Goal: Task Accomplishment & Management: Manage account settings

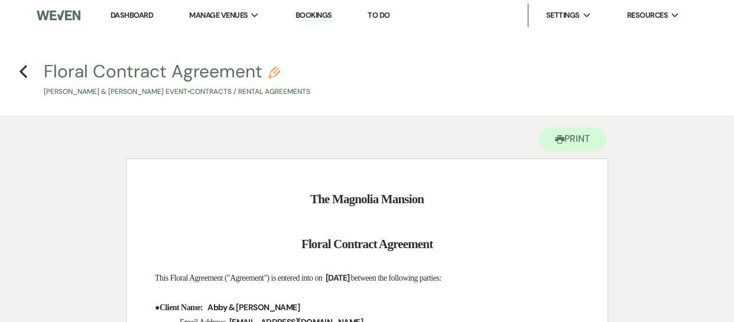
click at [141, 14] on link "Dashboard" at bounding box center [132, 15] width 43 height 10
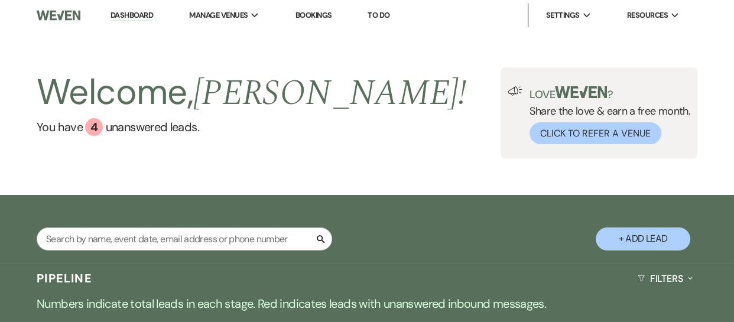
click at [319, 13] on link "Bookings" at bounding box center [314, 15] width 37 height 10
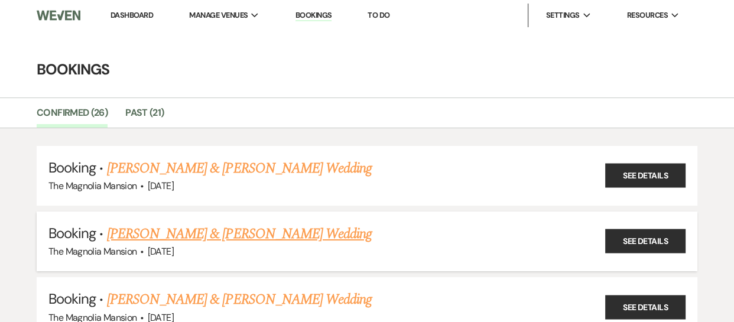
click at [291, 238] on link "[PERSON_NAME] & [PERSON_NAME] Wedding" at bounding box center [239, 234] width 265 height 21
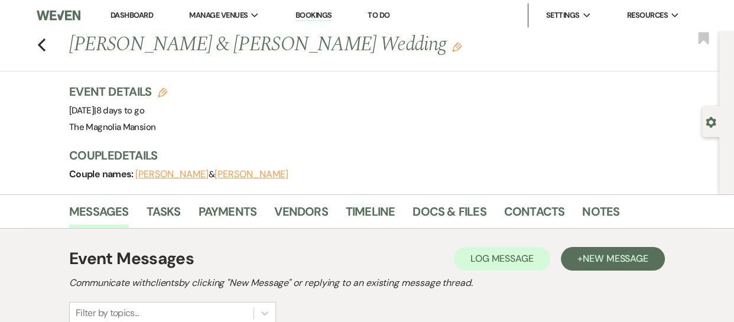
click at [452, 45] on h1 "[PERSON_NAME] & [PERSON_NAME] Wedding Edit" at bounding box center [327, 45] width 516 height 28
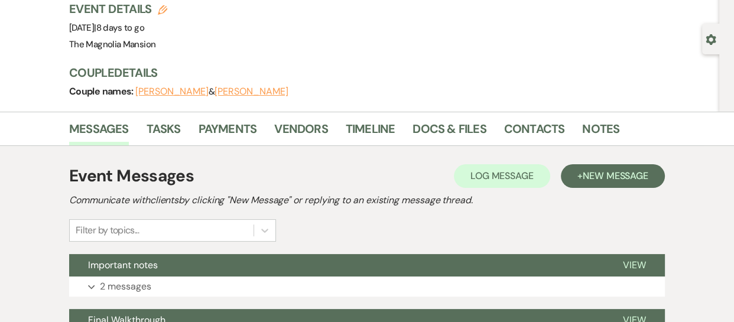
scroll to position [86, 0]
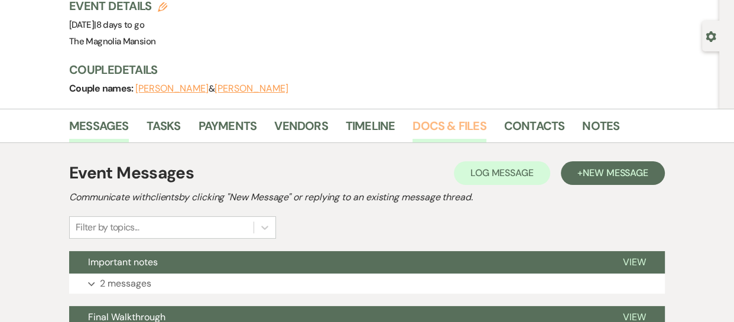
click at [444, 125] on link "Docs & Files" at bounding box center [449, 129] width 73 height 26
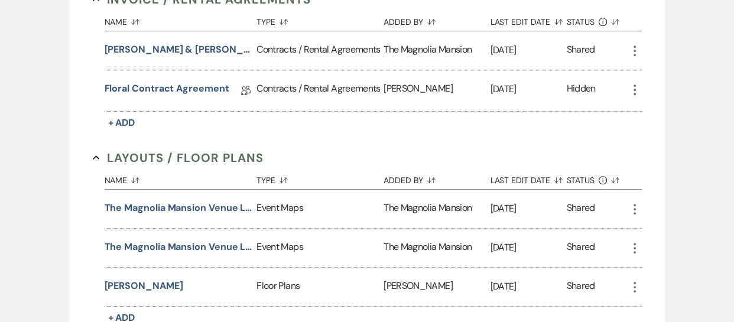
scroll to position [550, 0]
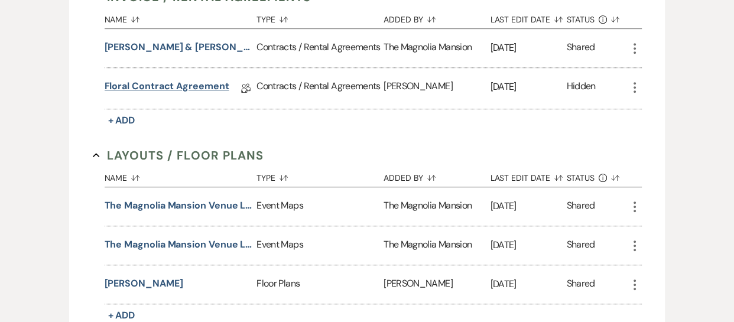
click at [200, 83] on link "Floral Contract Agreement" at bounding box center [167, 88] width 125 height 18
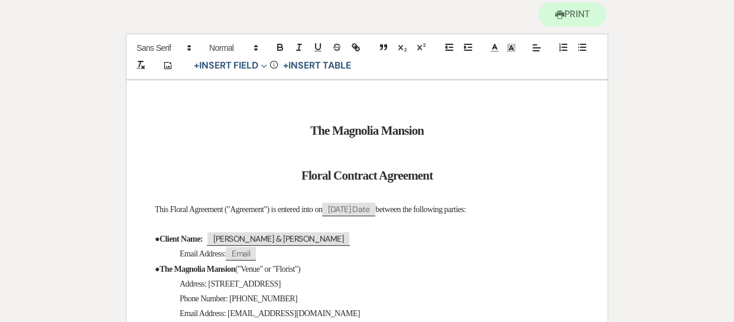
scroll to position [143, 0]
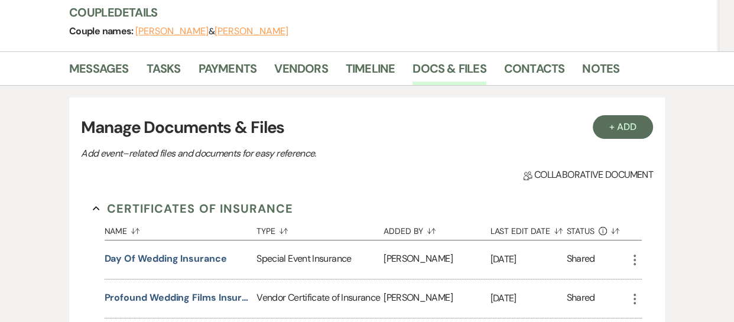
scroll to position [550, 0]
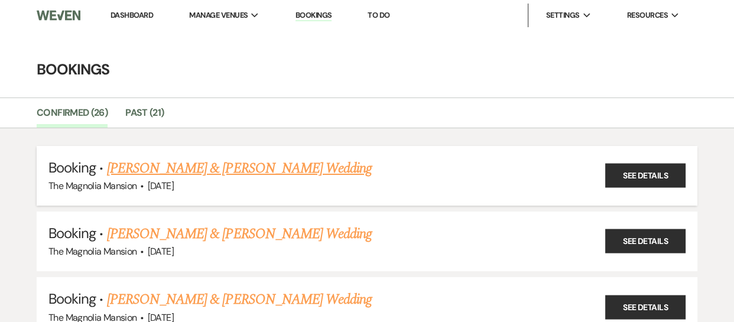
click at [183, 162] on link "[PERSON_NAME] & [PERSON_NAME] Wedding" at bounding box center [239, 168] width 265 height 21
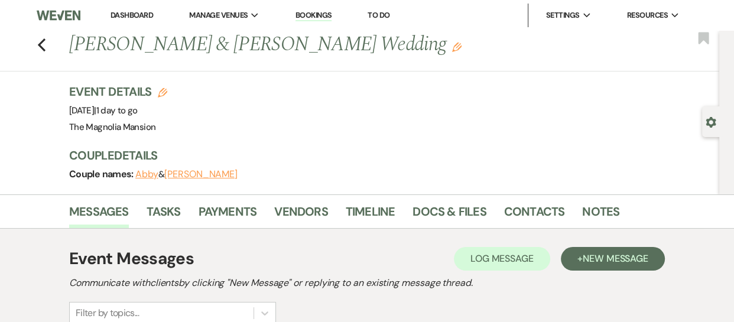
click at [582, 88] on div "Event Details Edit Event Date: [DATE] | 1 day to go Venue: [GEOGRAPHIC_DATA] Ve…" at bounding box center [388, 109] width 639 height 52
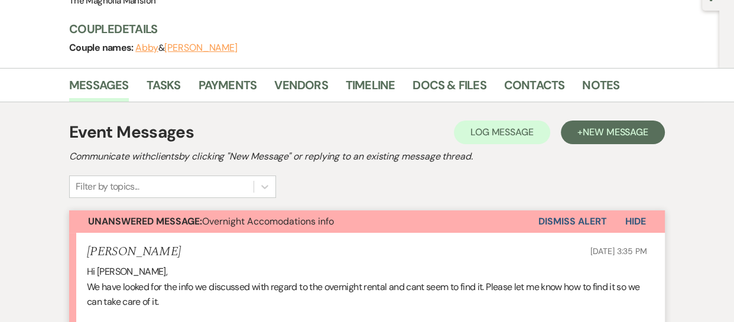
scroll to position [129, 0]
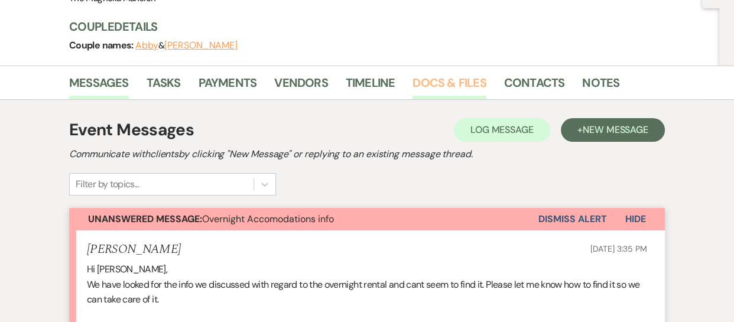
click at [464, 77] on link "Docs & Files" at bounding box center [449, 86] width 73 height 26
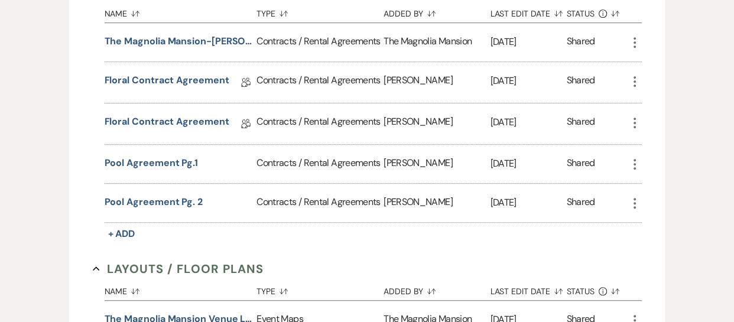
scroll to position [688, 0]
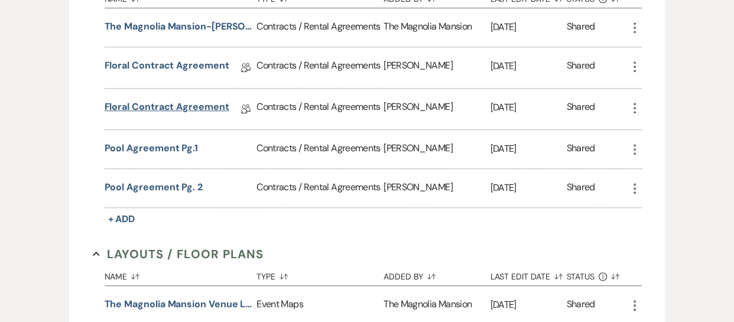
click at [171, 102] on link "Floral Contract Agreement" at bounding box center [167, 109] width 125 height 18
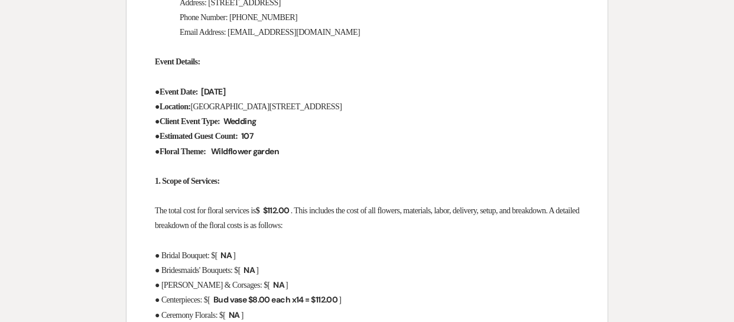
scroll to position [365, 0]
